Goal: Task Accomplishment & Management: Use online tool/utility

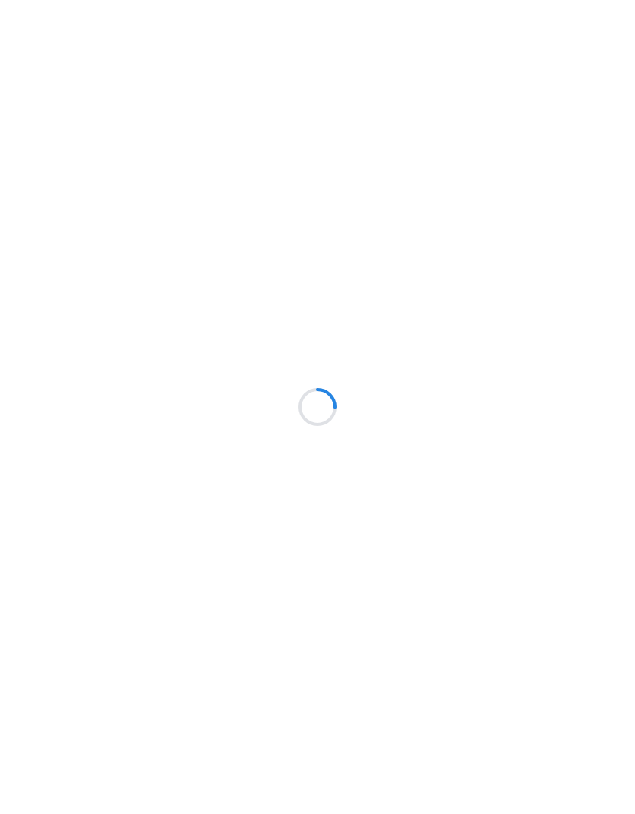
scroll to position [61, 0]
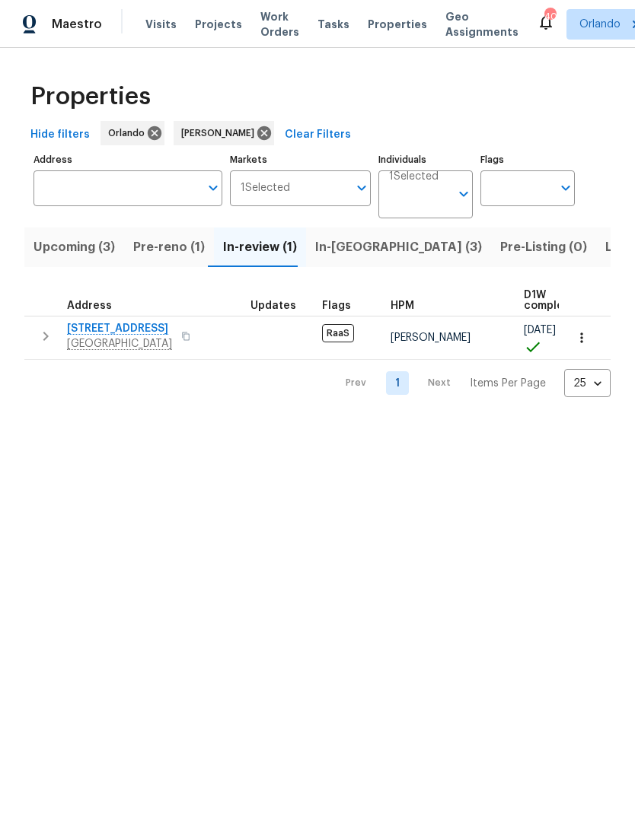
click at [336, 259] on button "In-[GEOGRAPHIC_DATA] (3)" at bounding box center [398, 247] width 185 height 40
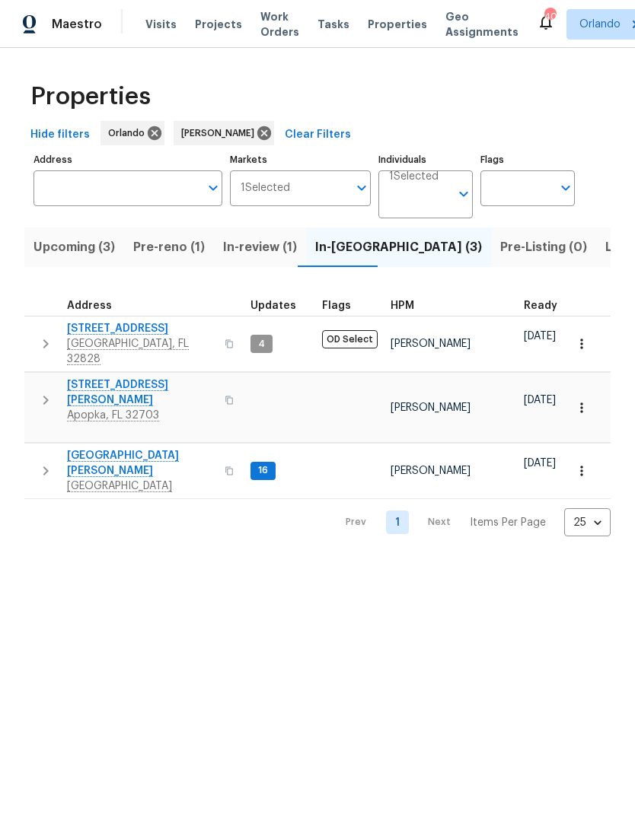
click at [119, 329] on span "2609 Windsorgate Ln" at bounding box center [141, 328] width 148 height 15
click at [133, 448] on span "7618 Brockbank Dr" at bounding box center [141, 463] width 148 height 30
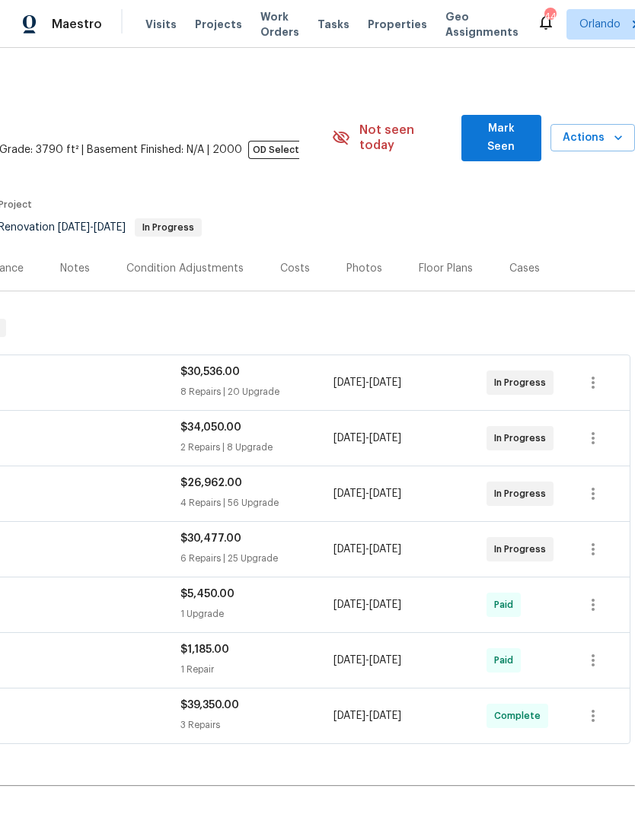
scroll to position [0, 225]
click at [520, 124] on span "Mark Seen" at bounding box center [501, 137] width 56 height 37
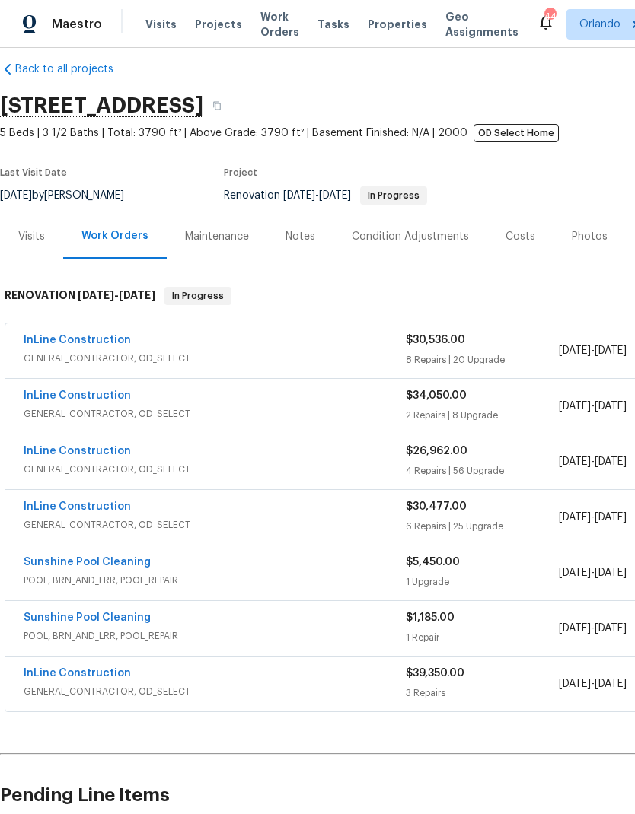
scroll to position [18, -1]
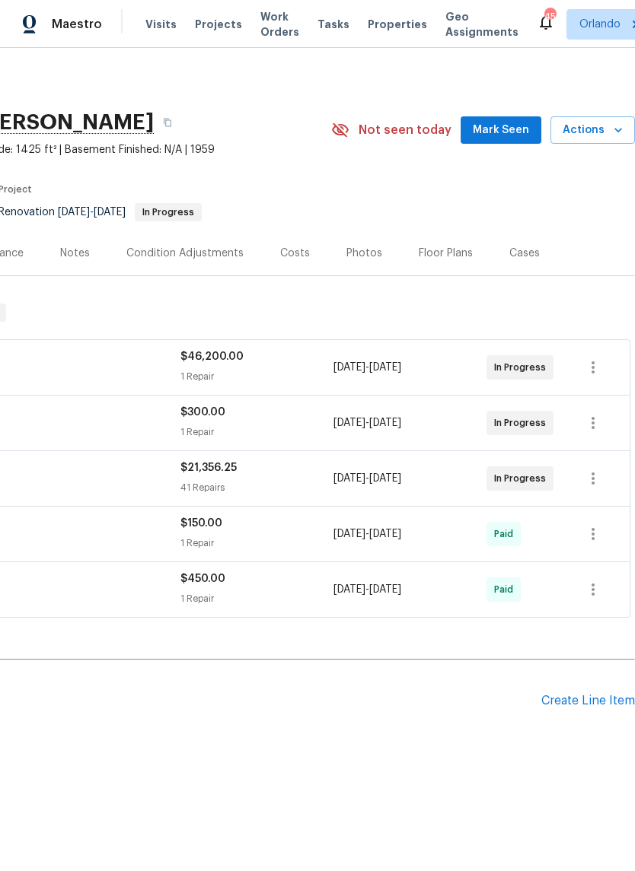
scroll to position [0, 225]
click at [508, 132] on span "Mark Seen" at bounding box center [500, 130] width 56 height 19
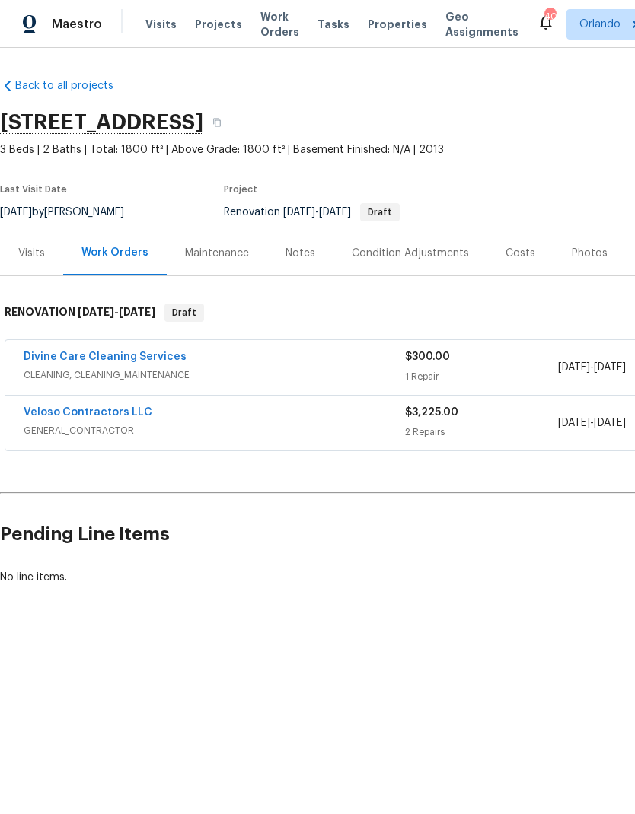
scroll to position [91, 0]
